Goal: Information Seeking & Learning: Understand process/instructions

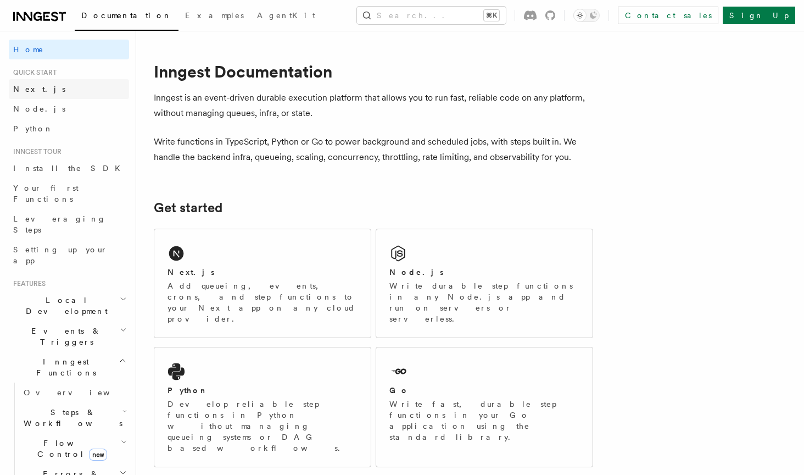
click at [31, 86] on span "Next.js" at bounding box center [39, 89] width 52 height 9
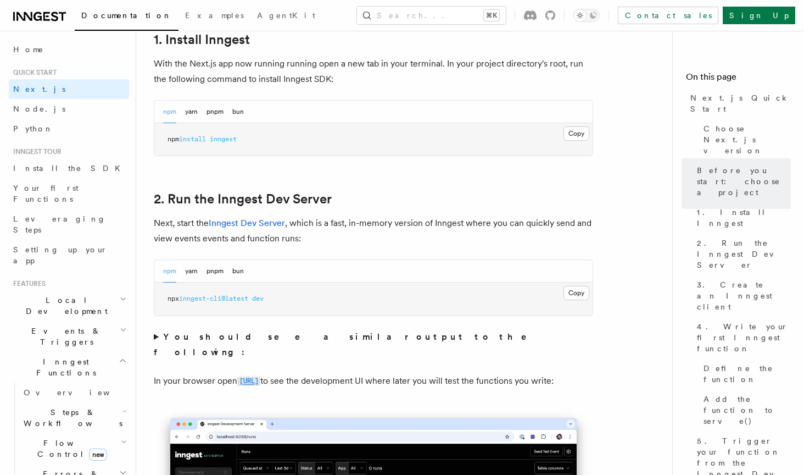
scroll to position [619, 0]
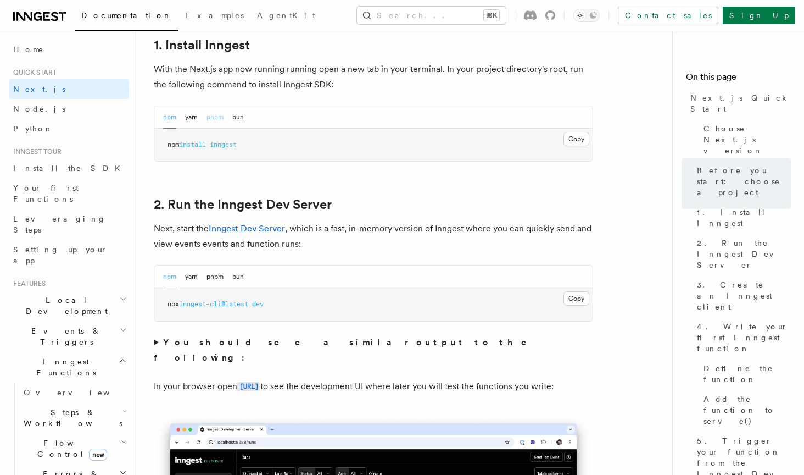
click at [214, 114] on button "pnpm" at bounding box center [215, 117] width 17 height 23
drag, startPoint x: 168, startPoint y: 146, endPoint x: 243, endPoint y: 147, distance: 75.3
click at [243, 147] on pre "pnpm add inngest" at bounding box center [373, 145] width 438 height 33
copy span "pnpm add inngest"
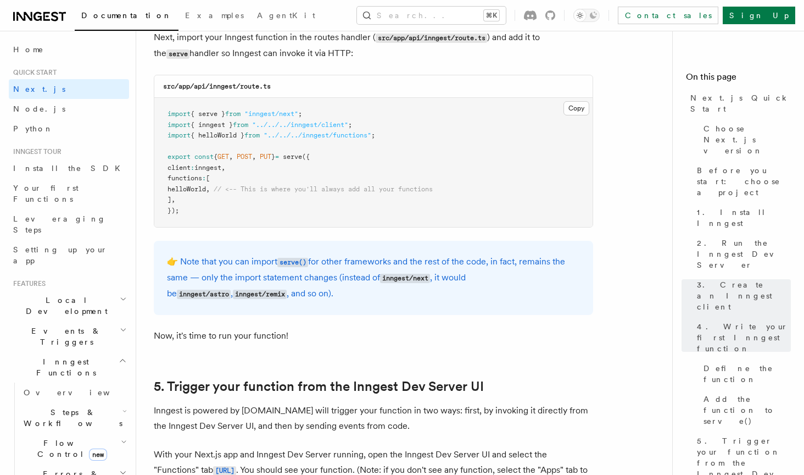
scroll to position [2217, 0]
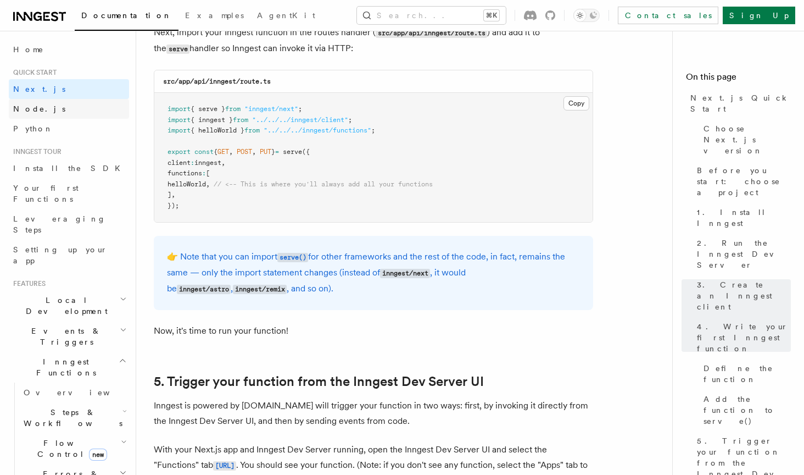
click at [48, 107] on link "Node.js" at bounding box center [69, 109] width 120 height 20
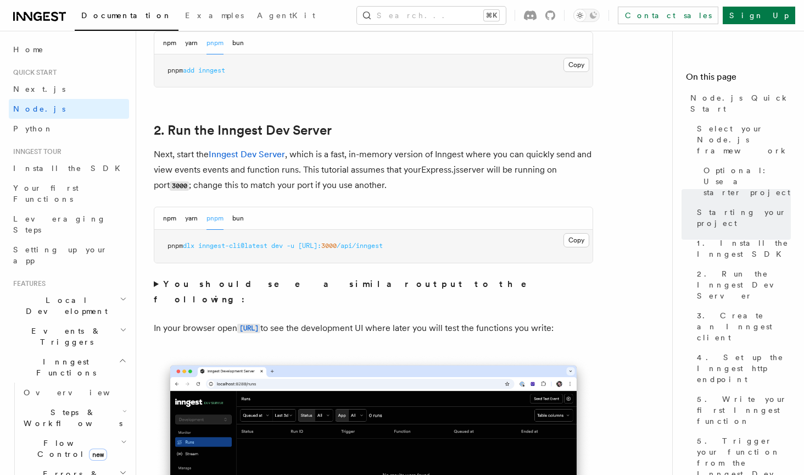
scroll to position [781, 0]
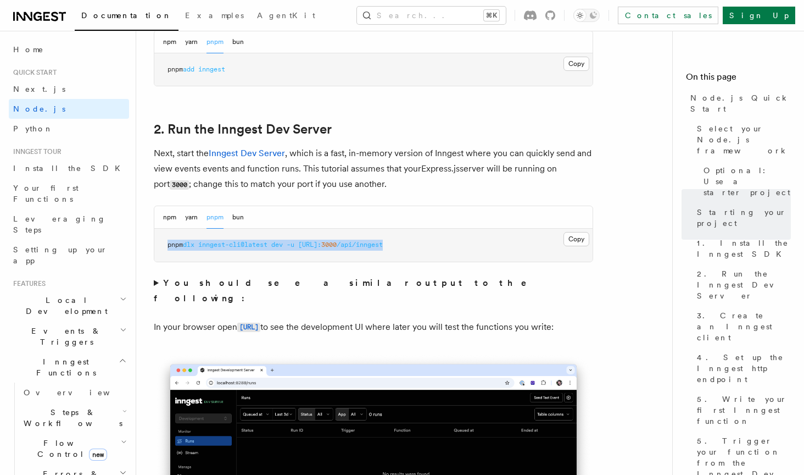
drag, startPoint x: 168, startPoint y: 244, endPoint x: 438, endPoint y: 244, distance: 270.3
click at [438, 244] on pre "pnpm dlx inngest-cli@latest dev -u [URL]: 3000 /api/inngest" at bounding box center [373, 245] width 438 height 33
copy span "pnpm dlx inngest-cli@latest dev -u [URL]: 3000 /api/inngest"
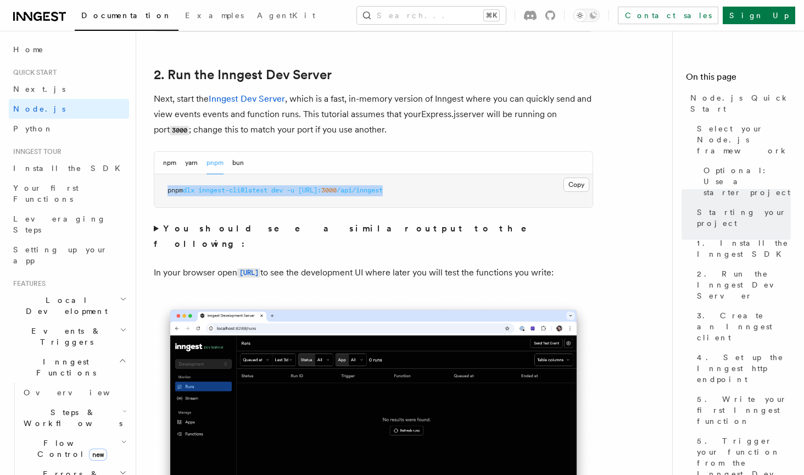
scroll to position [837, 0]
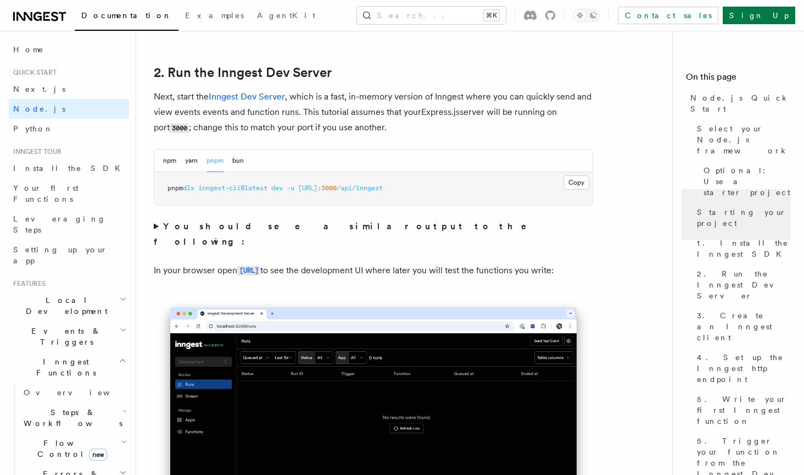
drag, startPoint x: 436, startPoint y: 187, endPoint x: 165, endPoint y: 186, distance: 270.3
click at [165, 186] on pre "pnpm dlx inngest-cli@latest dev -u [URL]: 3000 /api/inngest" at bounding box center [373, 188] width 438 height 33
copy span "pnpm dlx inngest-cli@latest dev -u [URL]: 3000 /api/inngest"
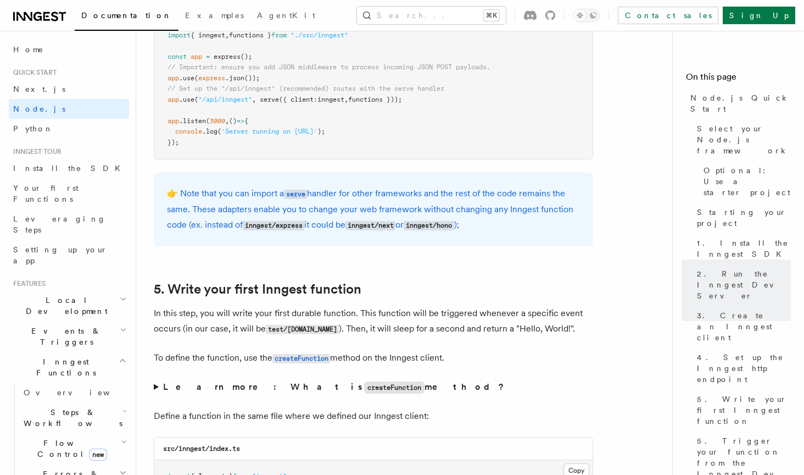
scroll to position [1825, 0]
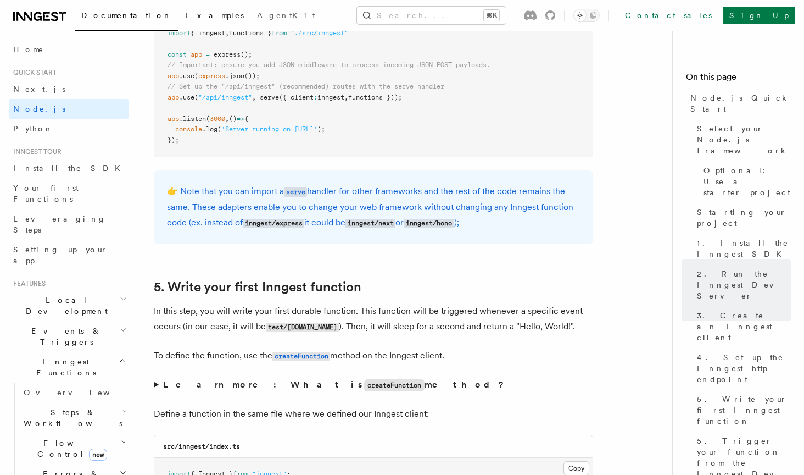
click at [185, 20] on span "Examples" at bounding box center [214, 15] width 59 height 9
click at [23, 53] on span "Home" at bounding box center [28, 49] width 31 height 11
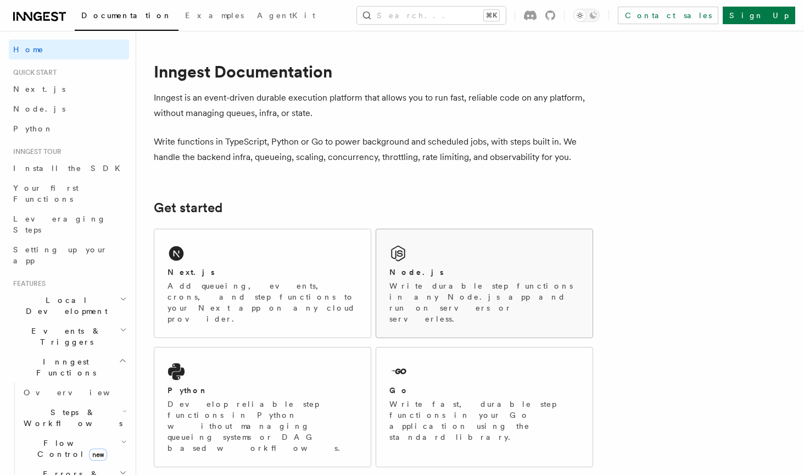
click at [434, 293] on p "Write durable step functions in any Node.js app and run on servers or serverles…" at bounding box center [484, 302] width 190 height 44
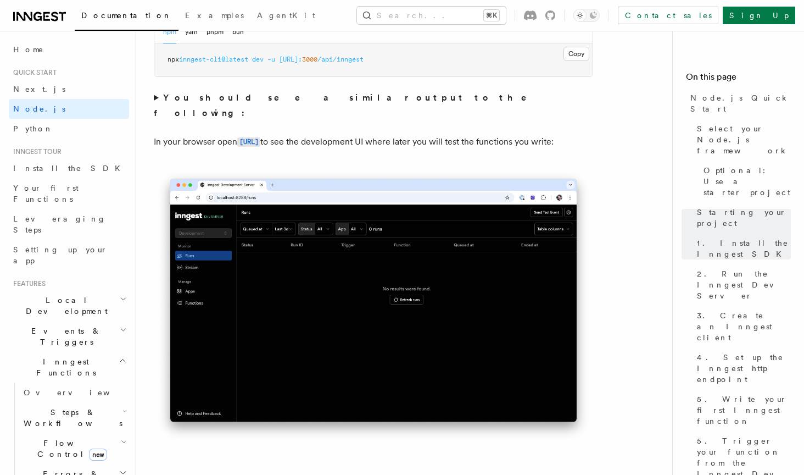
scroll to position [960, 0]
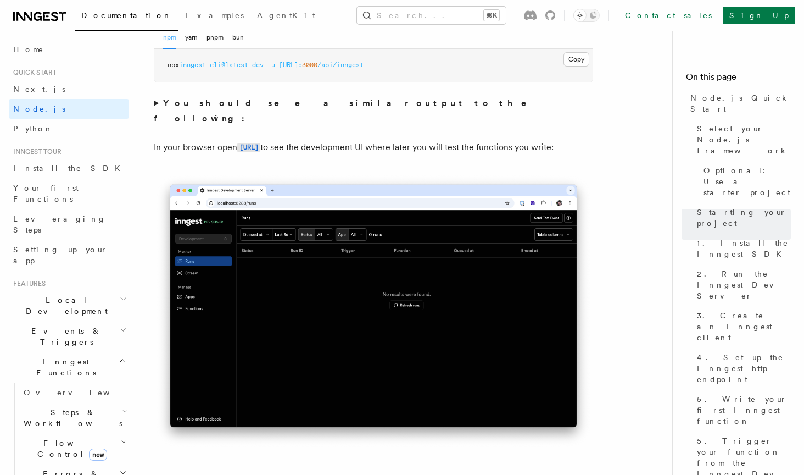
click at [456, 140] on p "In your browser open [URL] to see the development UI where later you will test …" at bounding box center [373, 148] width 439 height 16
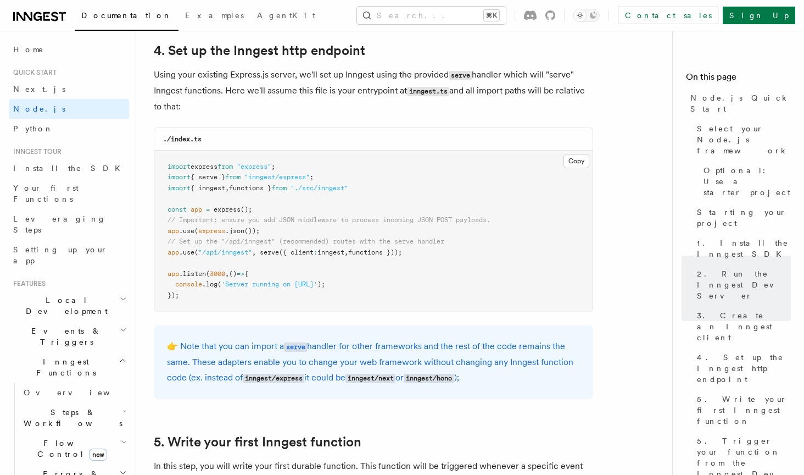
scroll to position [1690, 0]
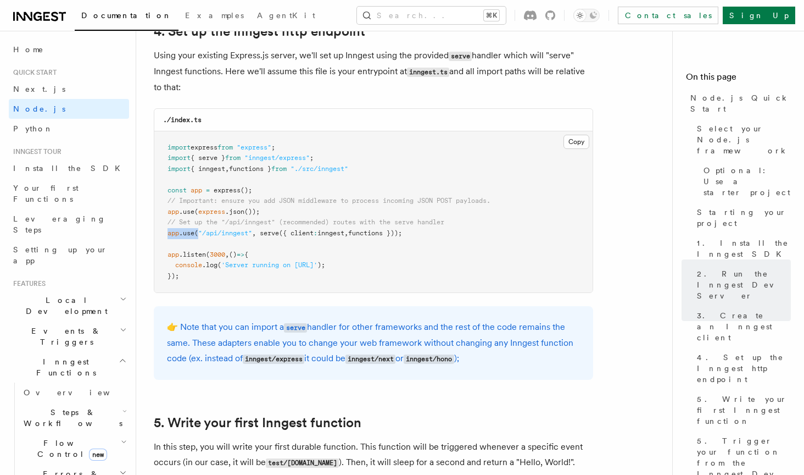
drag, startPoint x: 168, startPoint y: 227, endPoint x: 198, endPoint y: 229, distance: 30.8
click at [198, 229] on span "app .use ( "/api/inngest" , serve ({ client : inngest , functions }));" at bounding box center [285, 233] width 235 height 8
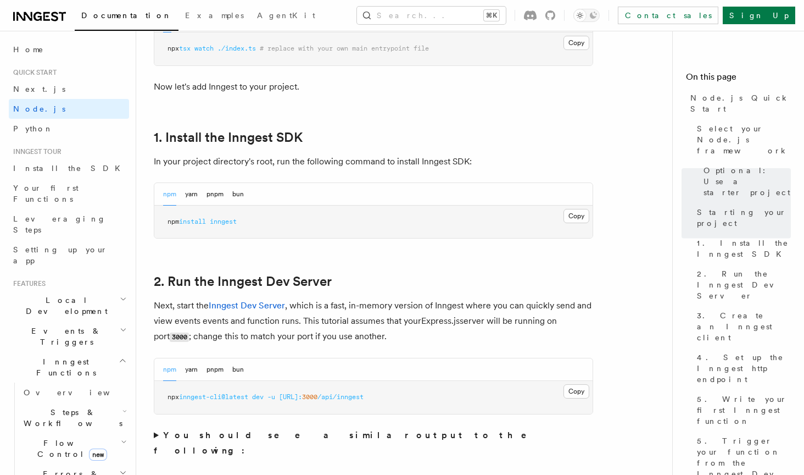
scroll to position [0, 0]
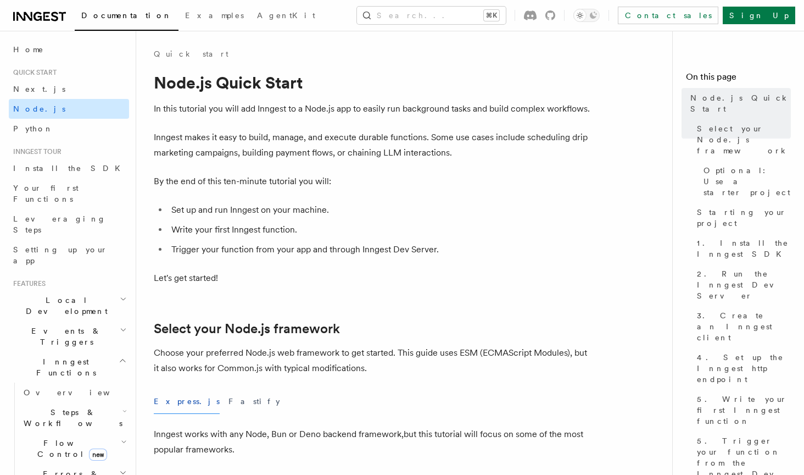
click at [26, 110] on span "Node.js" at bounding box center [39, 108] width 52 height 9
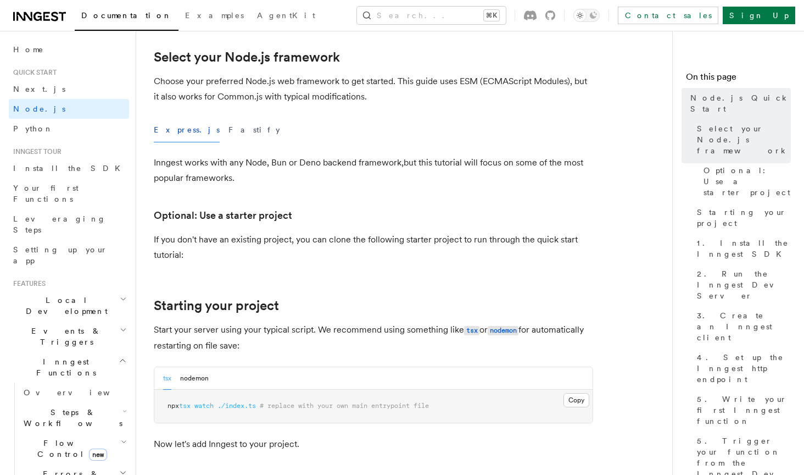
scroll to position [311, 0]
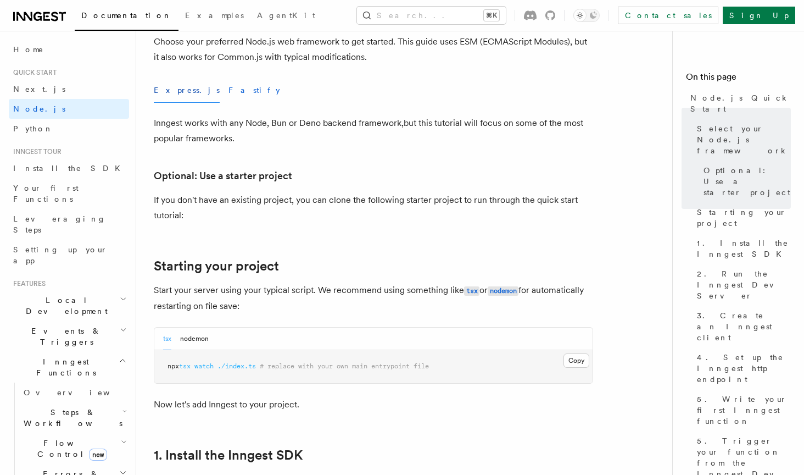
click at [229, 93] on button "Fastify" at bounding box center [255, 90] width 52 height 25
click at [180, 92] on button "Express.js" at bounding box center [187, 90] width 66 height 25
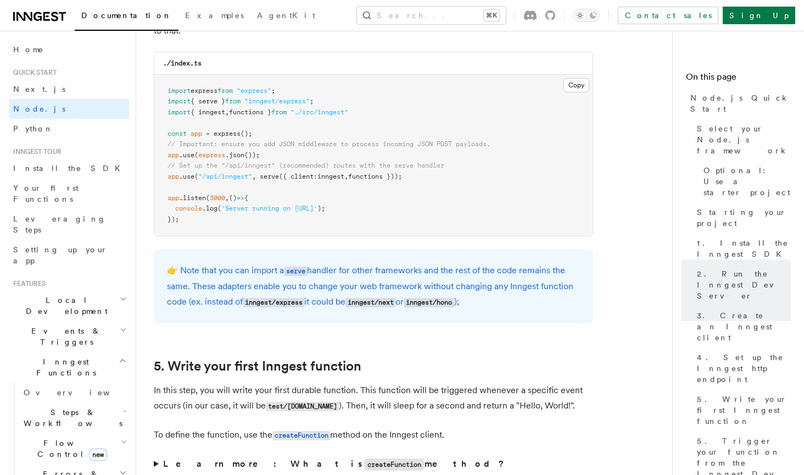
scroll to position [1745, 0]
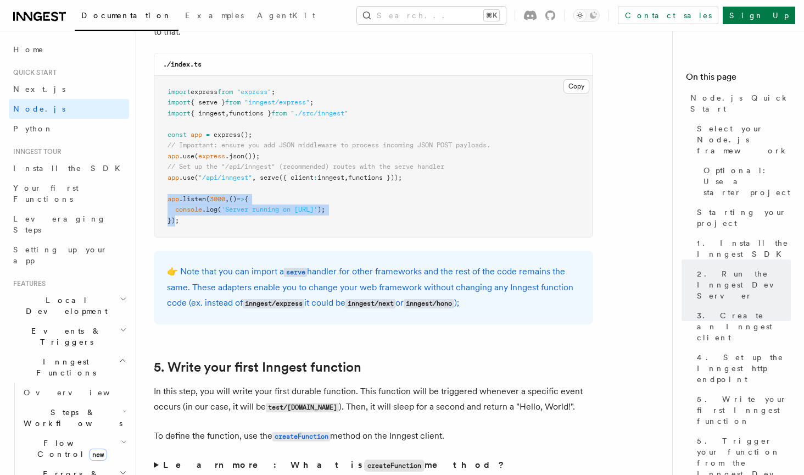
drag, startPoint x: 169, startPoint y: 193, endPoint x: 176, endPoint y: 213, distance: 21.4
click at [176, 213] on code "import express from "express" ; import { serve } from "inngest/express" ; impor…" at bounding box center [329, 156] width 323 height 136
copy code "app .listen ( 3000 , () => { console .log ( 'Server running on http://localhost…"
click at [555, 16] on icon at bounding box center [550, 15] width 10 height 10
